Goal: Transaction & Acquisition: Purchase product/service

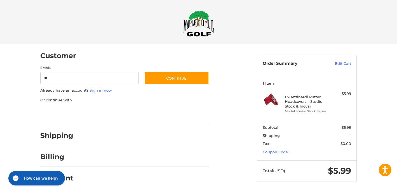
type input "**********"
click at [82, 138] on div at bounding box center [144, 137] width 130 height 7
click at [102, 90] on link "Sign in now" at bounding box center [100, 90] width 22 height 4
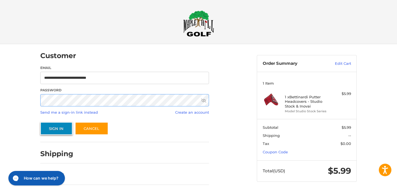
scroll to position [19, 0]
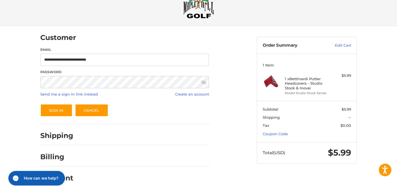
click at [67, 141] on div "Shipping" at bounding box center [124, 135] width 169 height 19
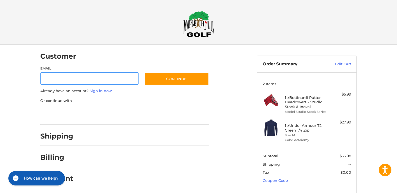
scroll to position [6, 0]
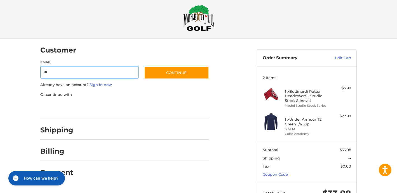
type input "**********"
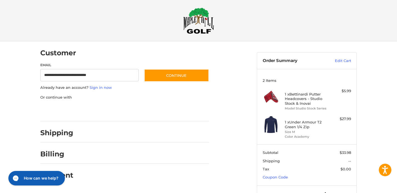
scroll to position [0, 0]
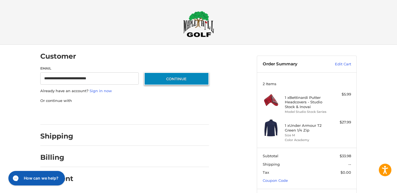
click at [177, 80] on button "Continue" at bounding box center [176, 78] width 65 height 13
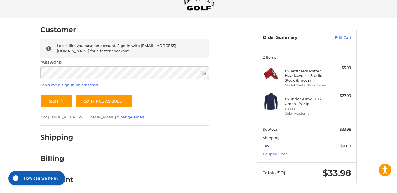
scroll to position [28, 0]
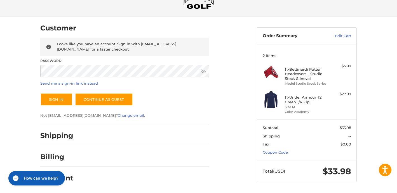
click at [79, 136] on div at bounding box center [144, 137] width 130 height 7
click at [84, 82] on link "Send me a sign-in link instead" at bounding box center [69, 83] width 58 height 4
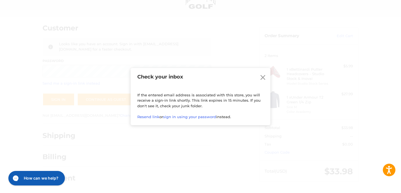
click at [264, 75] on icon at bounding box center [263, 77] width 8 height 8
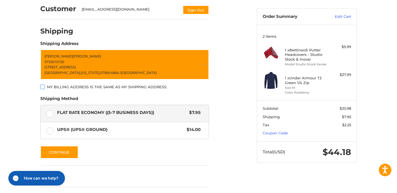
scroll to position [52, 0]
